Goal: Task Accomplishment & Management: Manage account settings

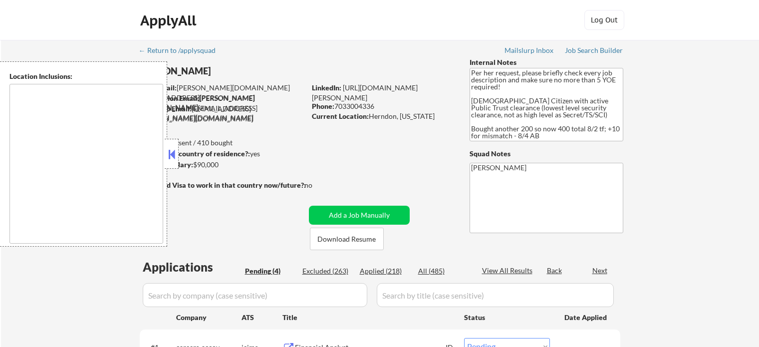
select select ""pending""
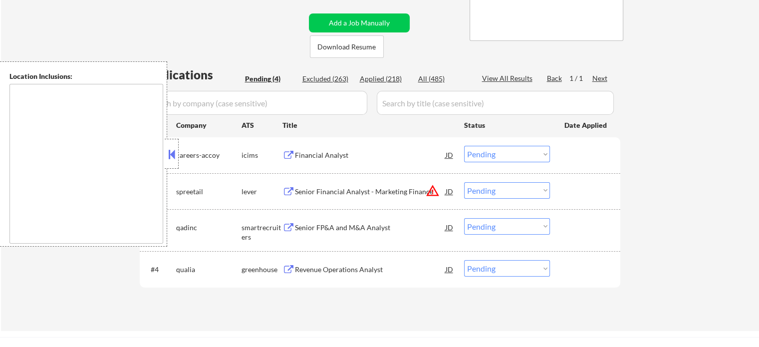
scroll to position [250, 0]
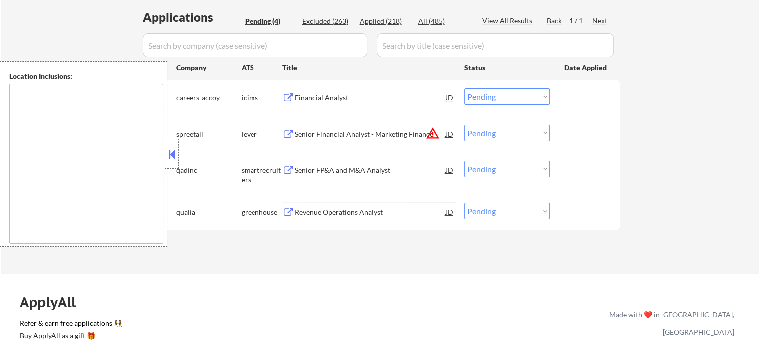
click at [320, 212] on div "Revenue Operations Analyst" at bounding box center [370, 212] width 151 height 10
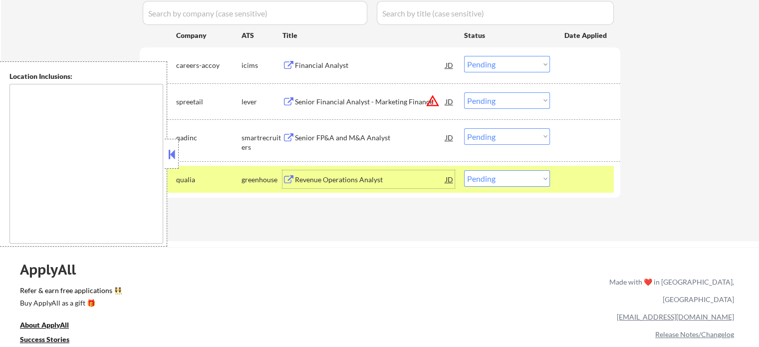
scroll to position [299, 0]
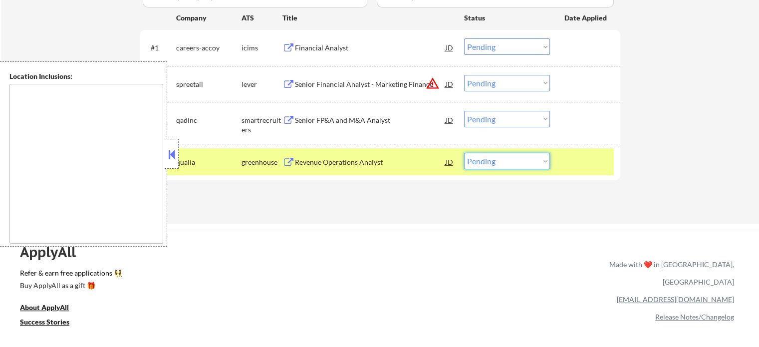
click at [495, 160] on select "Choose an option... Pending Applied Excluded (Questions) Excluded (Expired) Exc…" at bounding box center [507, 161] width 86 height 16
select select ""applied""
click at [464, 153] on select "Choose an option... Pending Applied Excluded (Questions) Excluded (Expired) Exc…" at bounding box center [507, 161] width 86 height 16
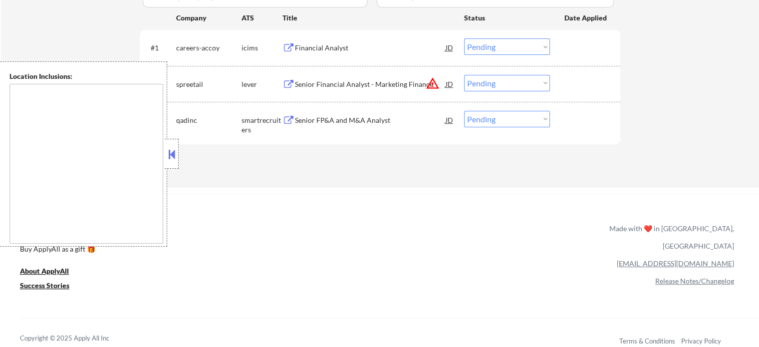
click at [297, 119] on div "Senior FP&A and M&A Analyst" at bounding box center [370, 120] width 151 height 10
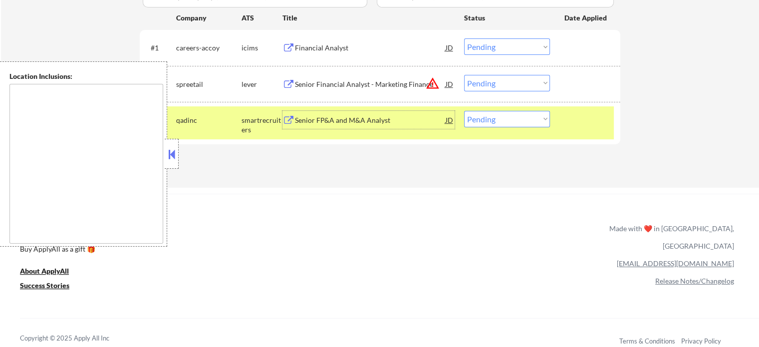
click at [172, 150] on button at bounding box center [171, 154] width 11 height 15
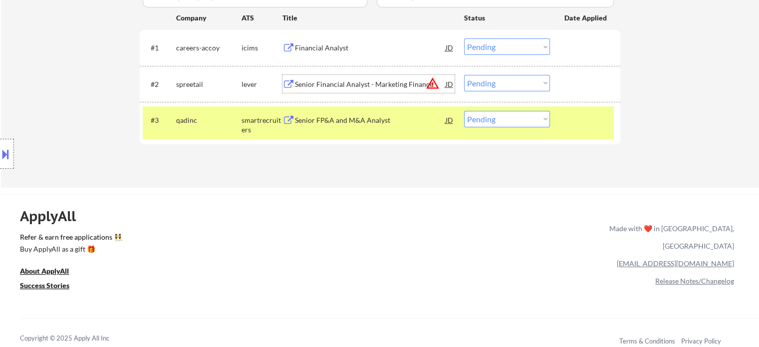
click at [382, 83] on div "Senior Financial Analyst - Marketing Finance" at bounding box center [370, 84] width 151 height 10
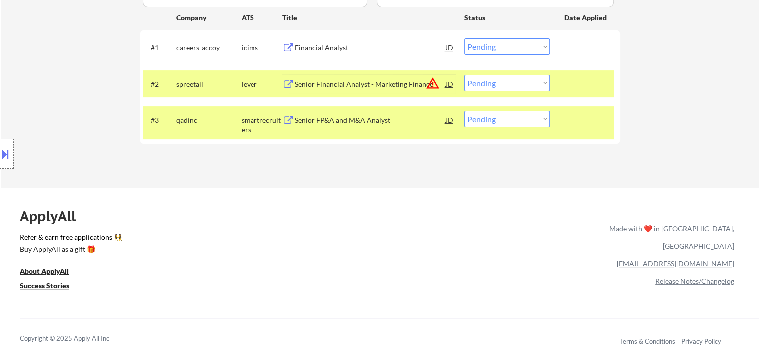
click at [512, 116] on select "Choose an option... Pending Applied Excluded (Questions) Excluded (Expired) Exc…" at bounding box center [507, 119] width 86 height 16
select select ""applied""
click at [464, 111] on select "Choose an option... Pending Applied Excluded (Questions) Excluded (Expired) Exc…" at bounding box center [507, 119] width 86 height 16
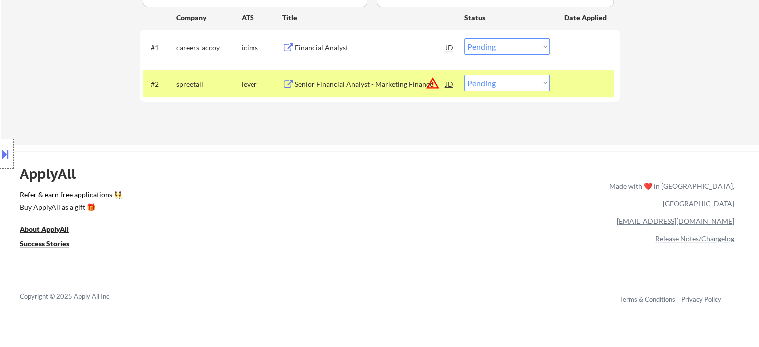
click at [483, 81] on select "Choose an option... Pending Applied Excluded (Questions) Excluded (Expired) Exc…" at bounding box center [507, 83] width 86 height 16
select select ""applied""
click at [464, 75] on select "Choose an option... Pending Applied Excluded (Questions) Excluded (Expired) Exc…" at bounding box center [507, 83] width 86 height 16
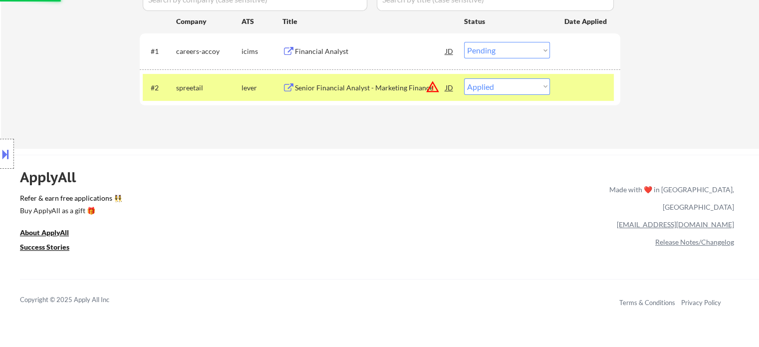
scroll to position [200, 0]
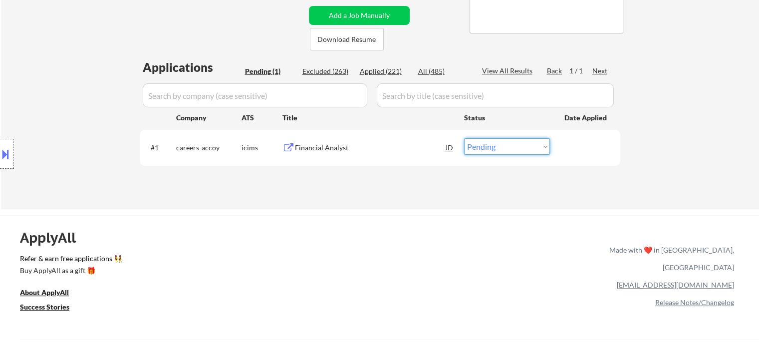
drag, startPoint x: 499, startPoint y: 145, endPoint x: 505, endPoint y: 147, distance: 6.5
click at [499, 145] on select "Choose an option... Pending Applied Excluded (Questions) Excluded (Expired) Exc…" at bounding box center [507, 146] width 86 height 16
click at [464, 138] on select "Choose an option... Pending Applied Excluded (Questions) Excluded (Expired) Exc…" at bounding box center [507, 146] width 86 height 16
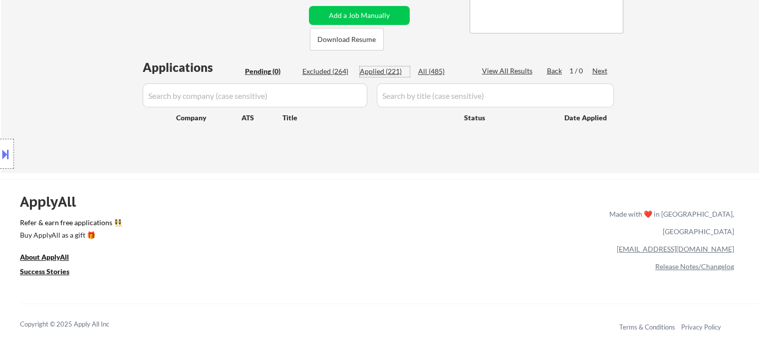
click at [385, 72] on div "Applied (221)" at bounding box center [385, 71] width 50 height 10
select select ""applied""
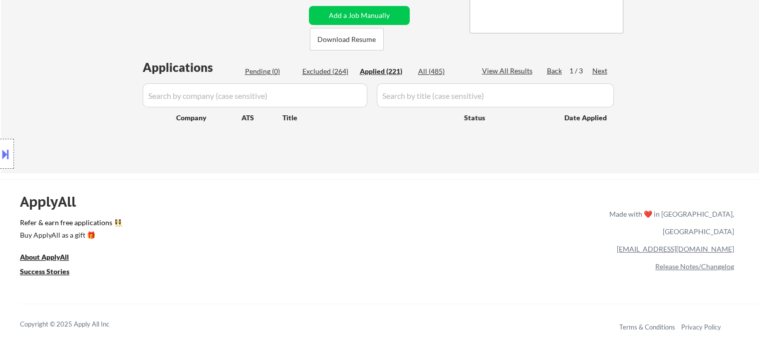
select select ""applied""
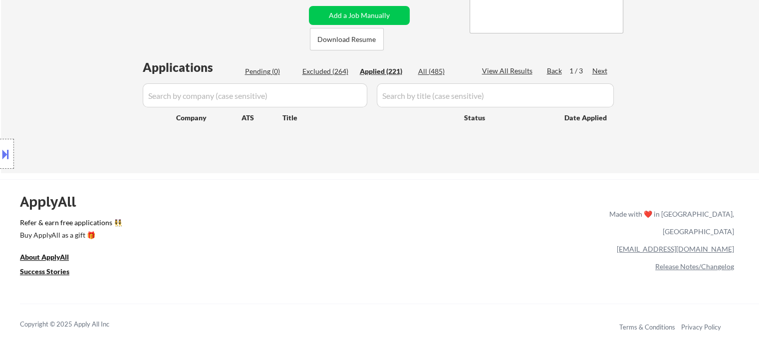
select select ""applied""
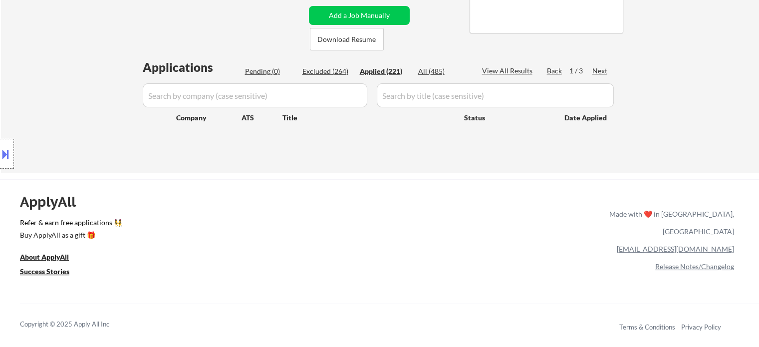
select select ""applied""
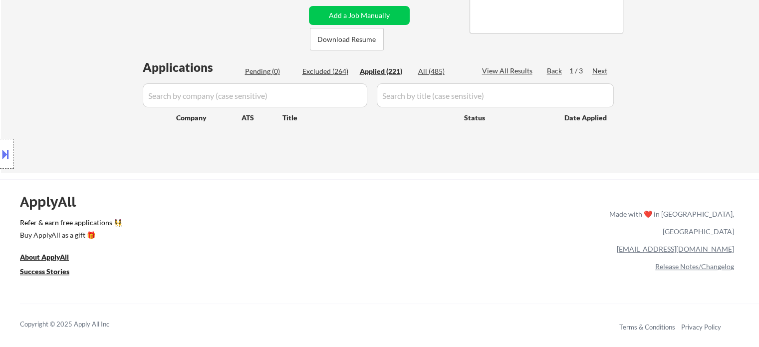
select select ""applied""
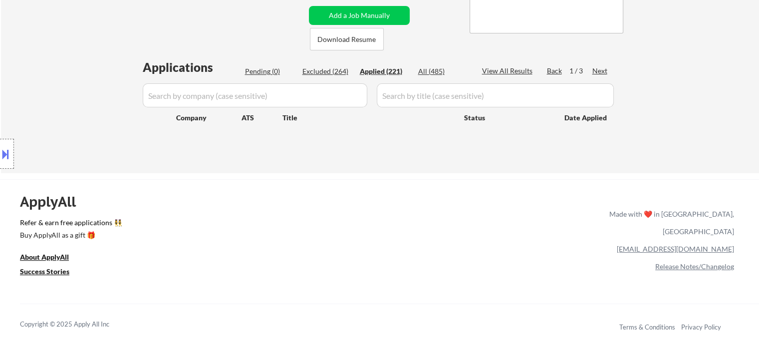
select select ""applied""
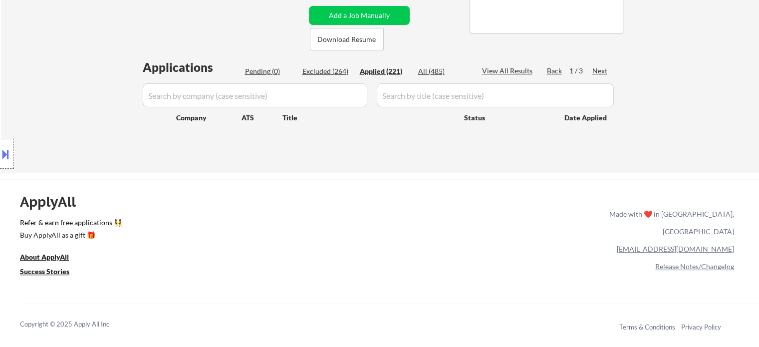
select select ""applied""
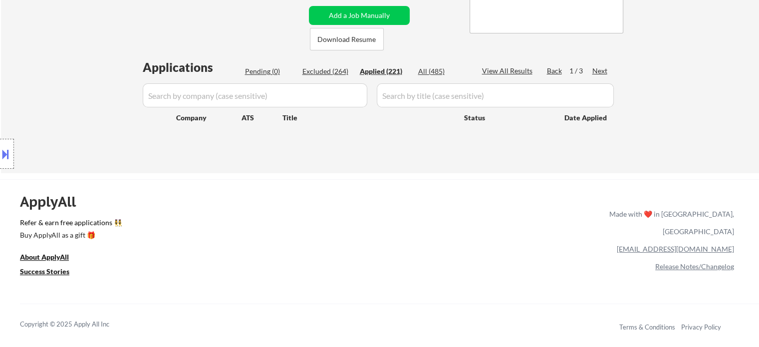
select select ""applied""
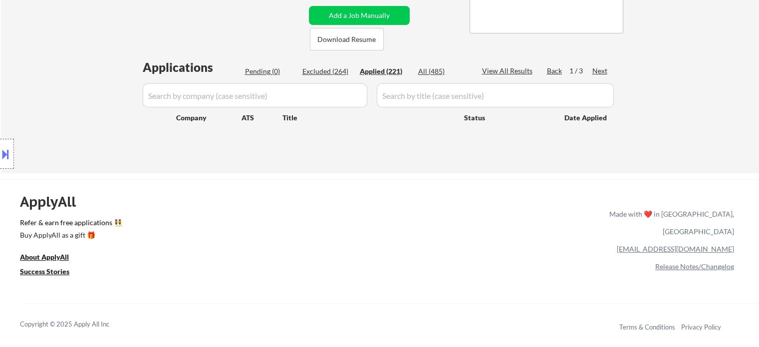
select select ""applied""
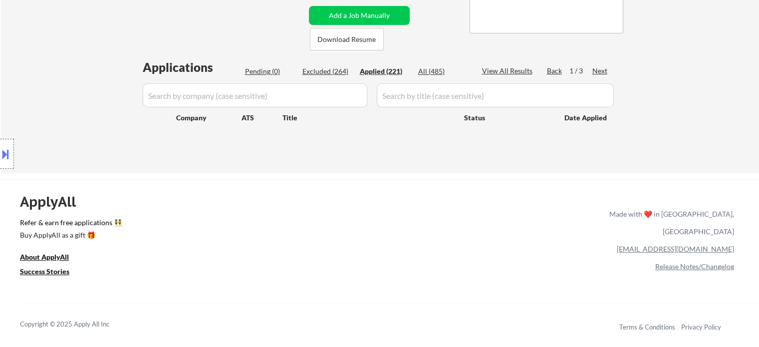
select select ""applied""
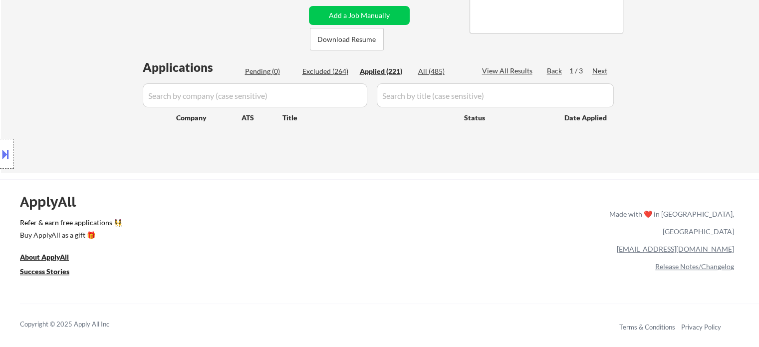
select select ""applied""
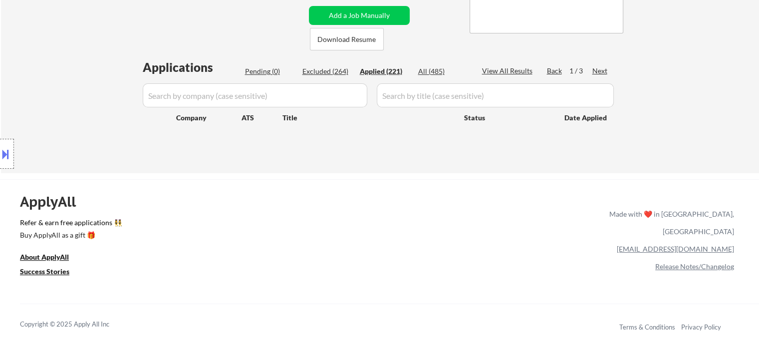
select select ""applied""
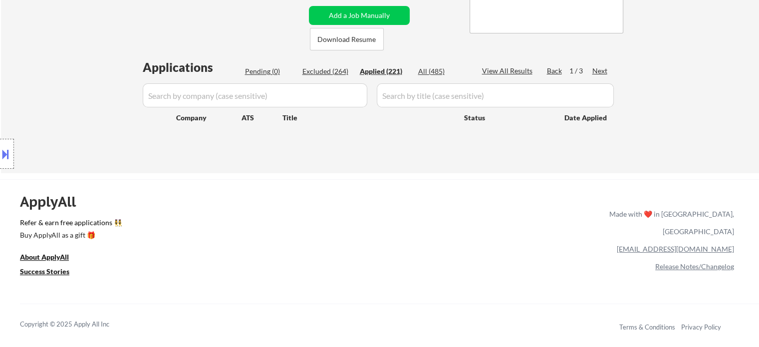
select select ""applied""
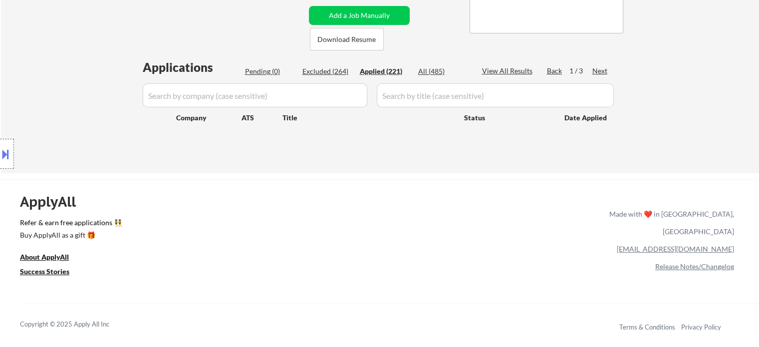
select select ""applied""
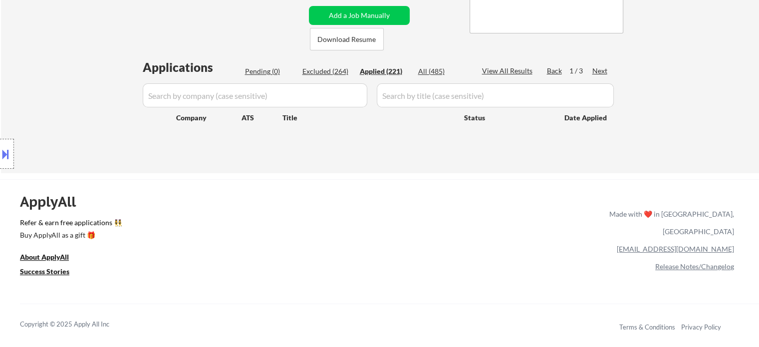
select select ""applied""
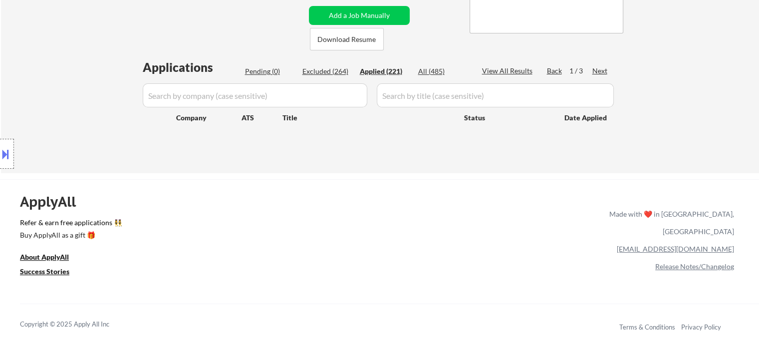
select select ""applied""
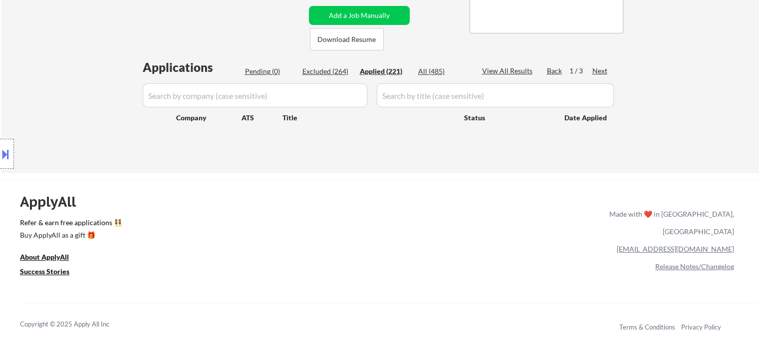
select select ""applied""
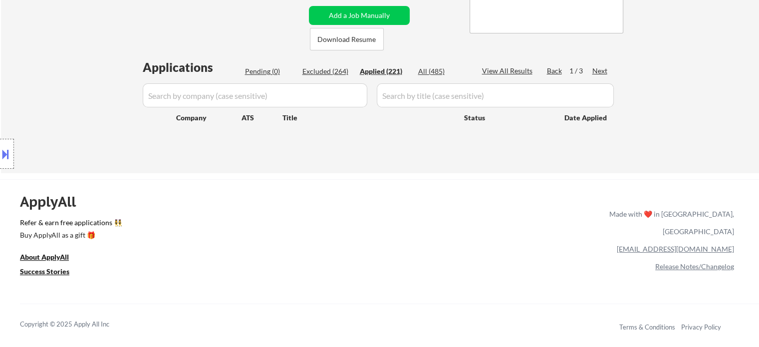
select select ""applied""
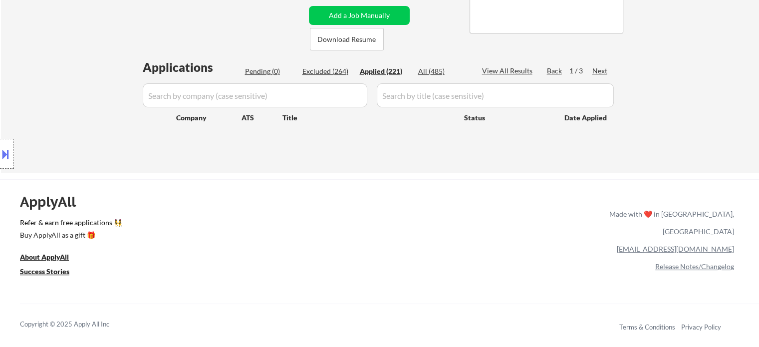
select select ""applied""
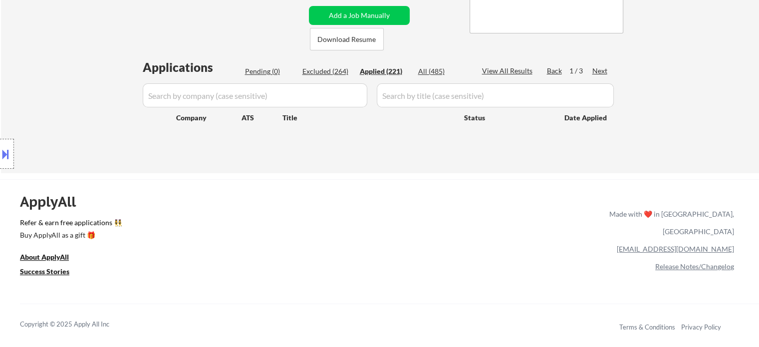
select select ""applied""
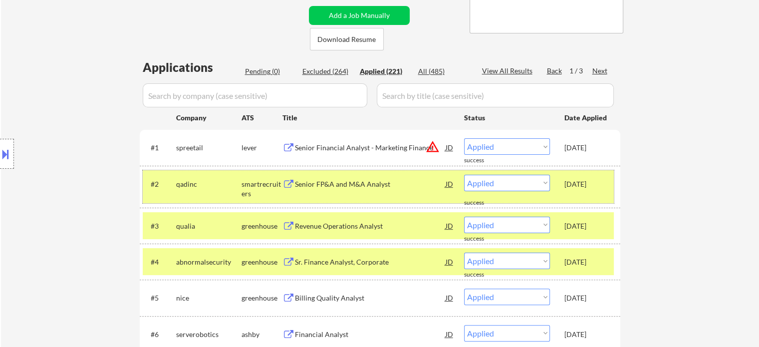
click at [609, 183] on div "#2 qadinc smartrecruiters Senior FP&A and M&A Analyst JD warning_amber Choose a…" at bounding box center [378, 186] width 471 height 33
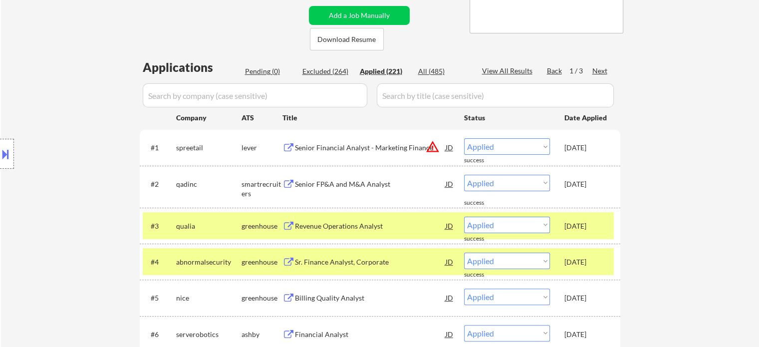
click at [605, 219] on div "[DATE]" at bounding box center [586, 226] width 44 height 18
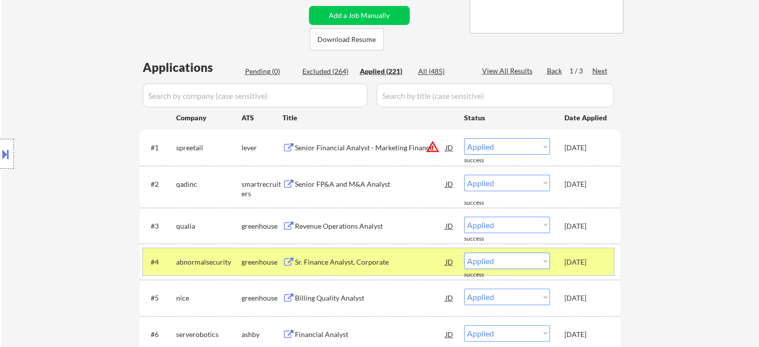
click at [609, 250] on div "#4 abnormalsecurity greenhouse Sr. Finance Analyst, Corporate JD Choose an opti…" at bounding box center [378, 261] width 471 height 27
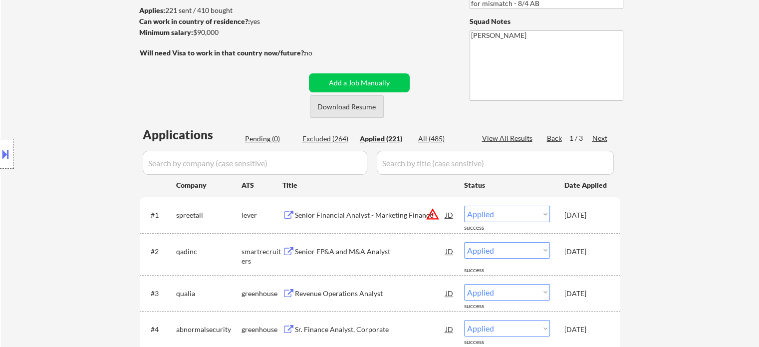
scroll to position [150, 0]
